Goal: Entertainment & Leisure: Consume media (video, audio)

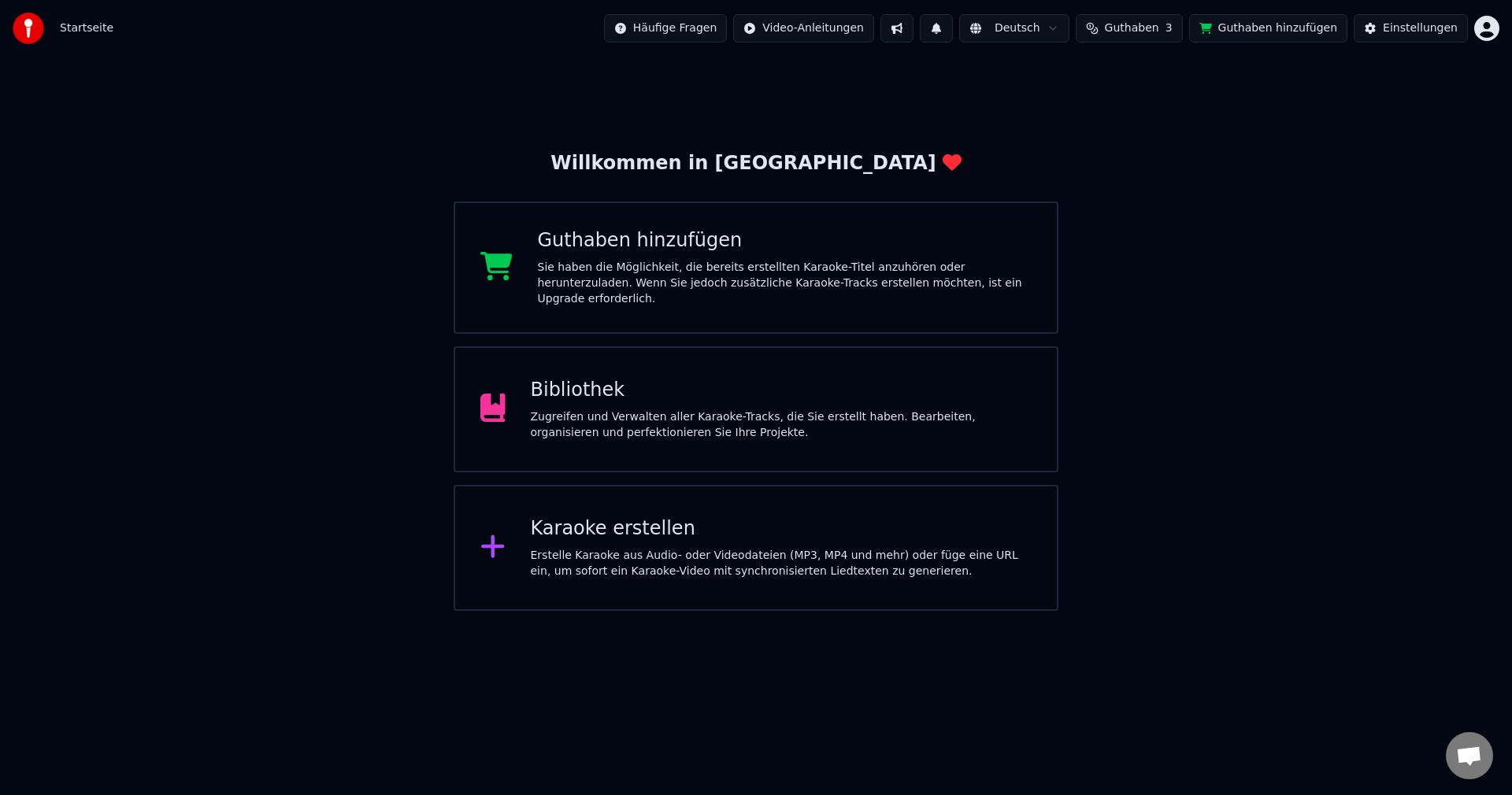
click at [657, 362] on div "Bibliothek Zugreifen und Verwalten aller Karaoke-Tracks, die Sie erstellt haben…" at bounding box center [756, 409] width 605 height 126
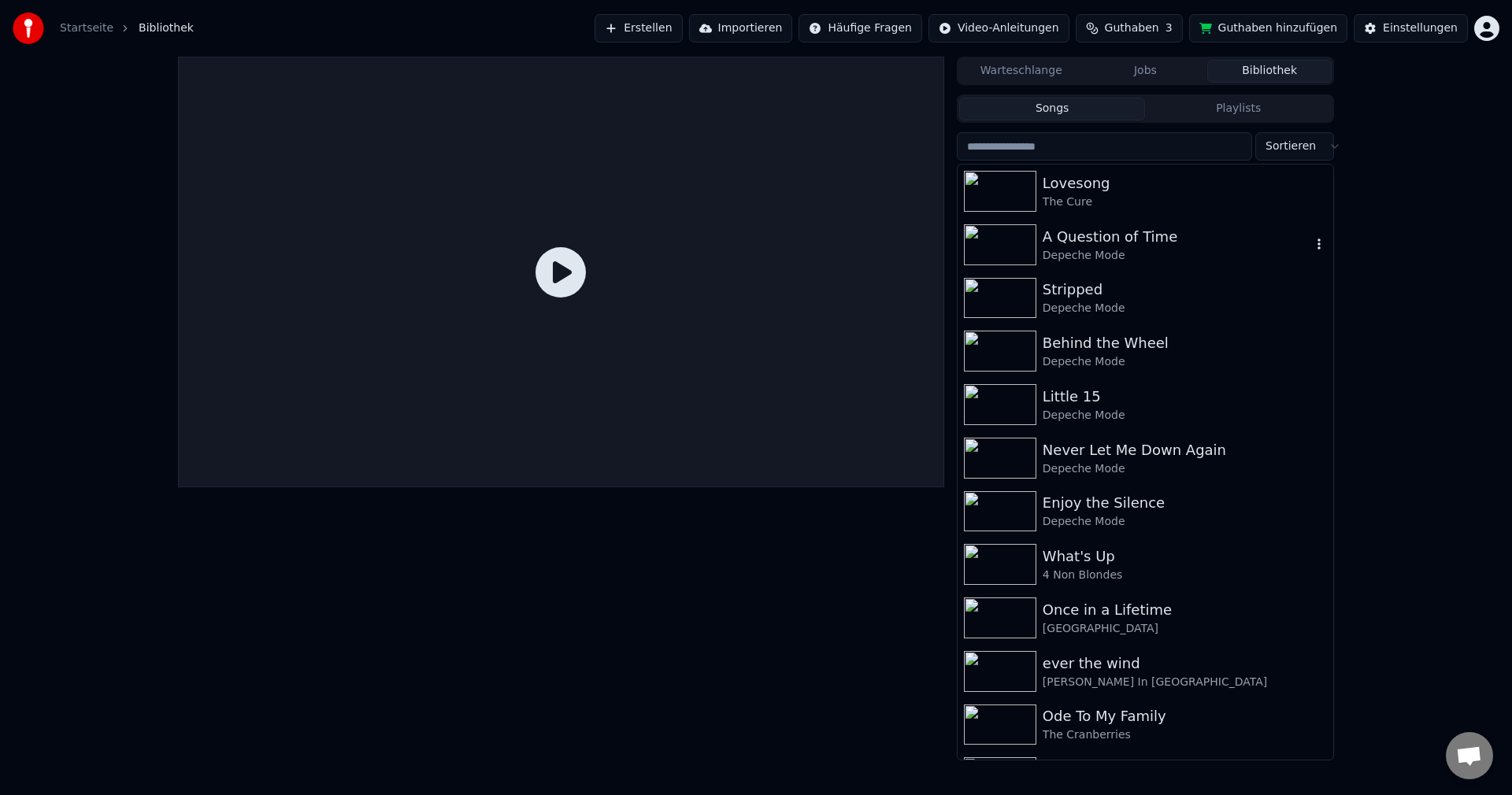
click at [1127, 229] on div "A Question of Time" at bounding box center [1177, 237] width 268 height 22
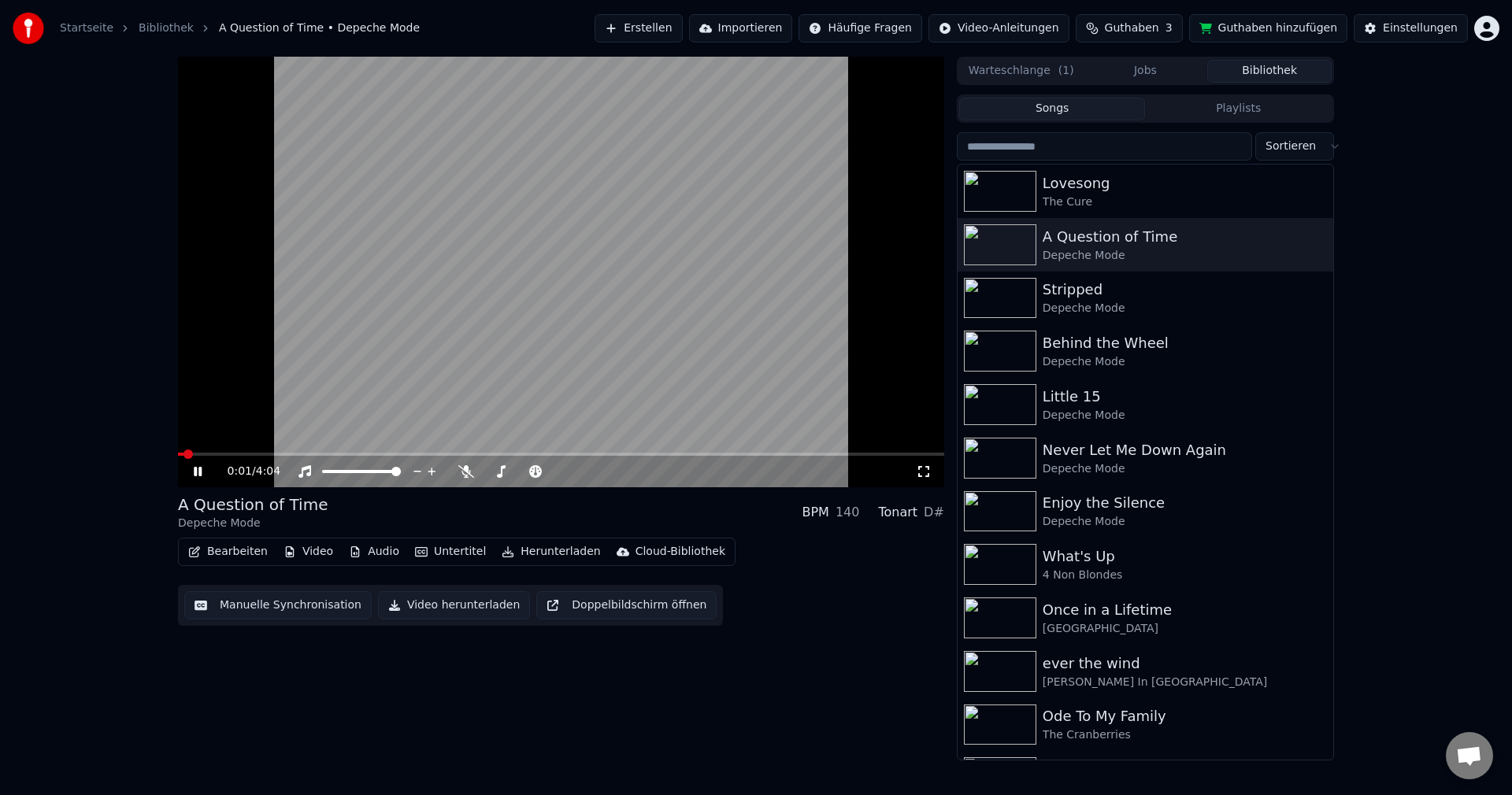
click at [294, 456] on div "0:01 / 4:04" at bounding box center [561, 471] width 766 height 32
click at [297, 452] on span at bounding box center [561, 454] width 766 height 3
click at [463, 469] on icon at bounding box center [466, 471] width 15 height 13
